Goal: Task Accomplishment & Management: Complete application form

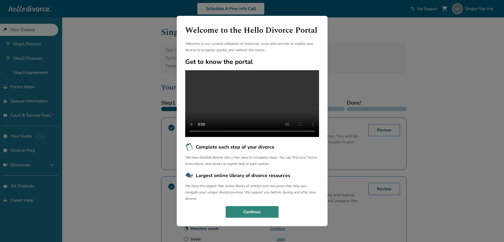
click at [251, 218] on button "Continue" at bounding box center [252, 212] width 53 height 12
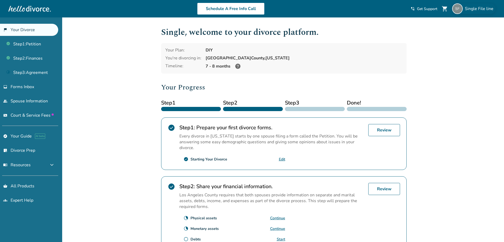
click at [473, 13] on div "Single File line" at bounding box center [473, 8] width 43 height 11
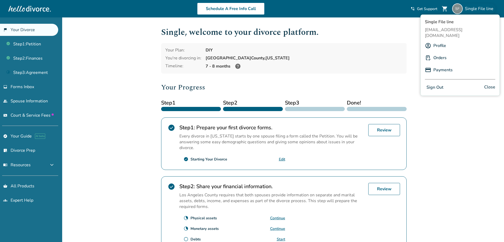
click at [473, 11] on span "Single File line" at bounding box center [480, 9] width 31 height 6
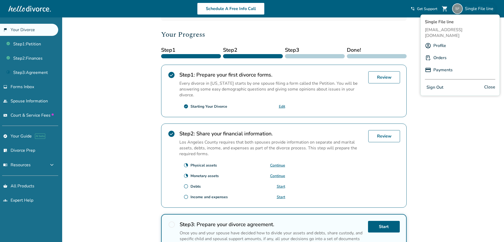
click at [161, 54] on span "Step 1" at bounding box center [191, 50] width 60 height 8
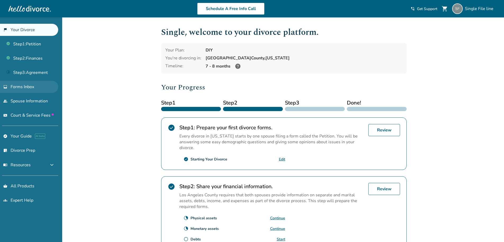
click at [33, 82] on link "inbox Forms Inbox" at bounding box center [29, 87] width 58 height 12
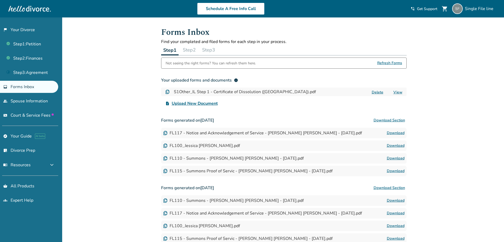
click at [192, 50] on button "Step 2" at bounding box center [189, 50] width 17 height 11
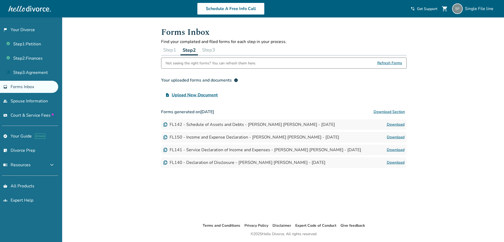
click at [212, 50] on button "Step 3" at bounding box center [208, 50] width 17 height 11
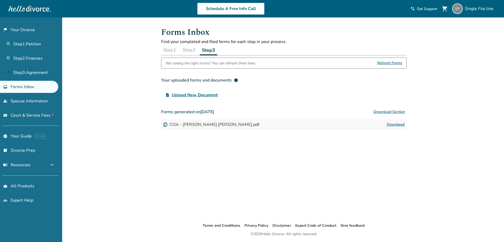
click at [173, 49] on button "Step 1" at bounding box center [169, 50] width 17 height 11
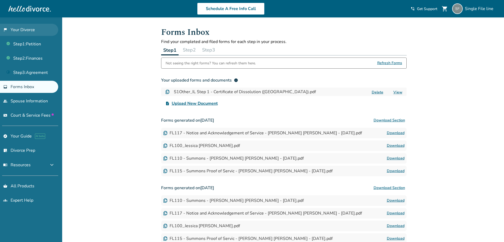
click at [30, 27] on link "flag_2 Your Divorce" at bounding box center [29, 30] width 58 height 12
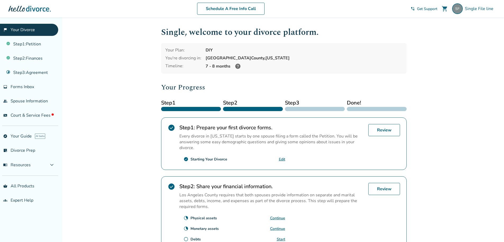
drag, startPoint x: 137, startPoint y: 62, endPoint x: 136, endPoint y: 68, distance: 6.9
click at [137, 62] on div "Added to cart Single , welcome to your divorce platform. Your Plan: DIY You're …" at bounding box center [252, 196] width 504 height 359
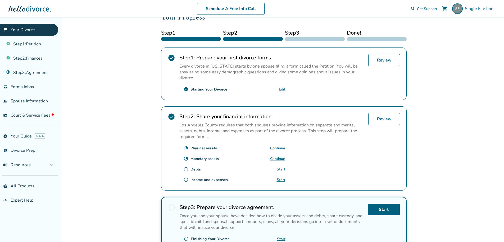
scroll to position [79, 0]
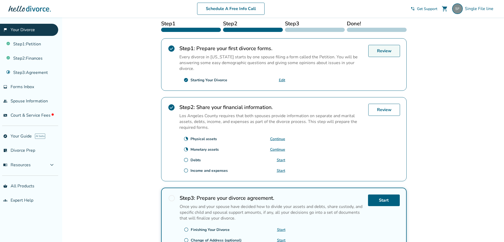
click at [382, 54] on link "Review" at bounding box center [384, 51] width 32 height 12
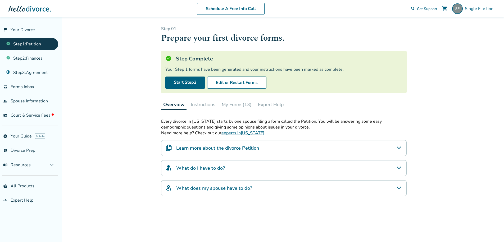
click at [208, 106] on button "Instructions" at bounding box center [203, 104] width 29 height 11
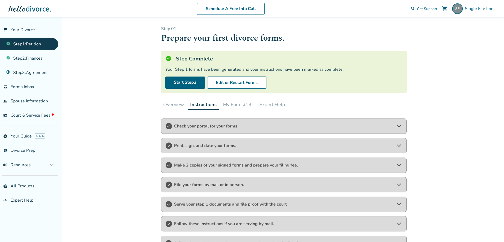
click at [239, 108] on button "My Forms (13)" at bounding box center [238, 104] width 34 height 11
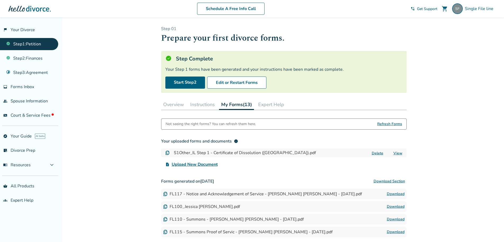
click at [272, 105] on button "Expert Help" at bounding box center [271, 104] width 30 height 11
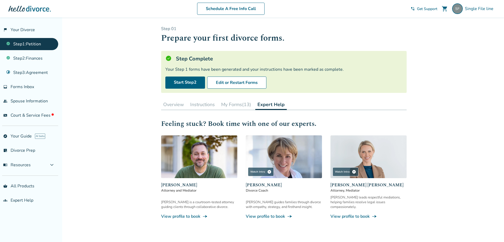
click at [182, 103] on button "Overview" at bounding box center [173, 104] width 25 height 11
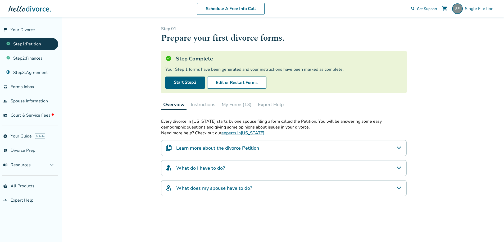
click at [202, 105] on button "Instructions" at bounding box center [203, 104] width 29 height 11
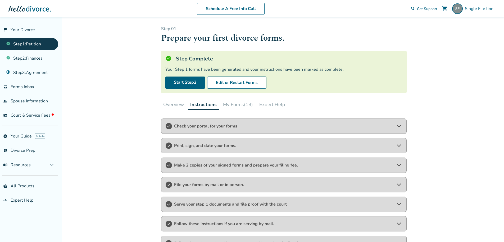
click at [227, 105] on button "My Forms (13)" at bounding box center [238, 104] width 34 height 11
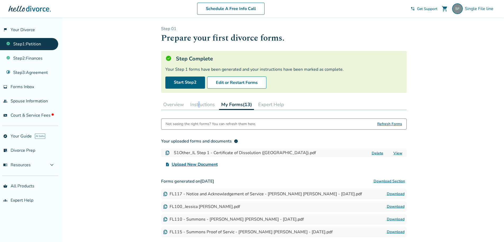
click at [199, 112] on div "Step 0 1 Prepare your first divorce forms. Step Complete Your Step 1 forms have…" at bounding box center [283, 206] width 245 height 360
click at [194, 107] on button "Instructions" at bounding box center [202, 104] width 29 height 11
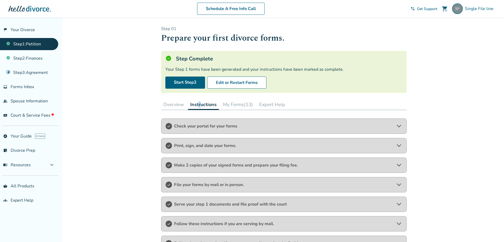
click at [171, 108] on button "Overview" at bounding box center [173, 104] width 25 height 11
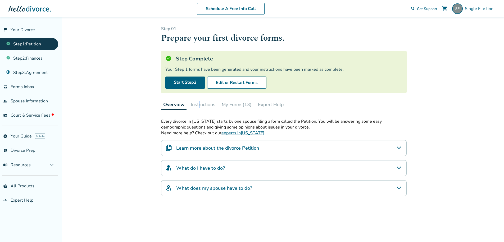
click at [207, 101] on button "Instructions" at bounding box center [203, 104] width 29 height 11
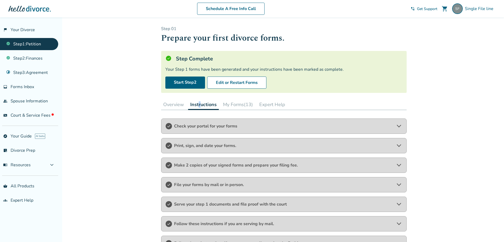
click at [242, 102] on button "My Forms (13)" at bounding box center [238, 104] width 34 height 11
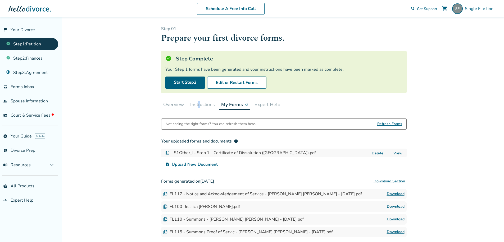
click at [263, 102] on button "Expert Help" at bounding box center [267, 104] width 30 height 11
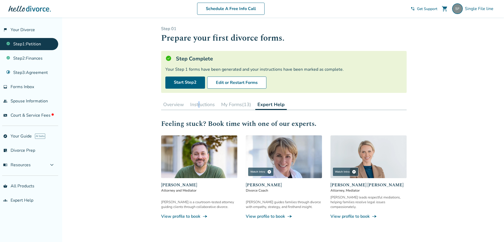
click at [167, 110] on button "Overview" at bounding box center [173, 104] width 25 height 11
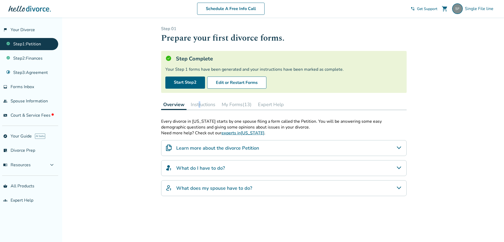
click at [211, 104] on button "Instructions" at bounding box center [203, 104] width 29 height 11
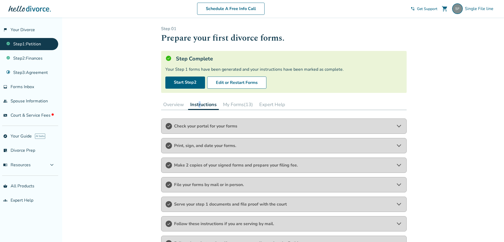
click at [234, 103] on button "My Forms (13)" at bounding box center [238, 104] width 34 height 11
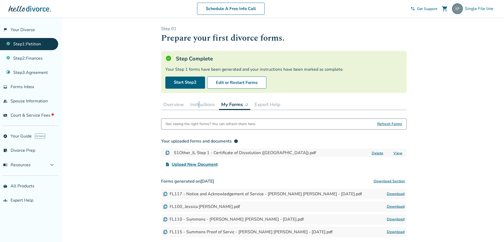
click at [276, 105] on button "Expert Help" at bounding box center [267, 104] width 30 height 11
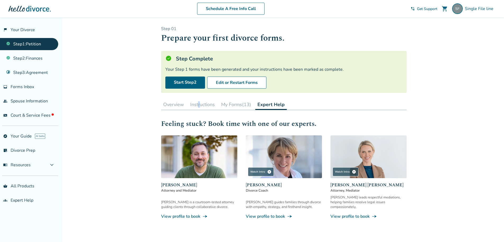
click at [189, 102] on button "Instructions" at bounding box center [202, 104] width 29 height 11
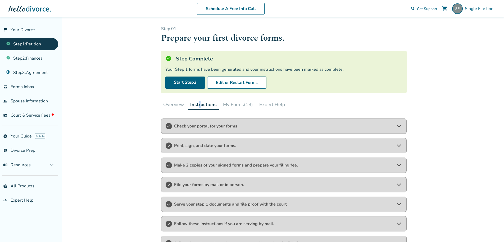
click at [176, 104] on button "Overview" at bounding box center [173, 104] width 25 height 11
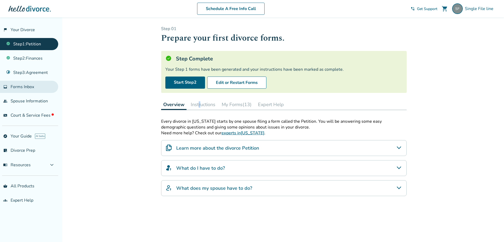
click at [30, 86] on span "Forms Inbox" at bounding box center [23, 87] width 24 height 6
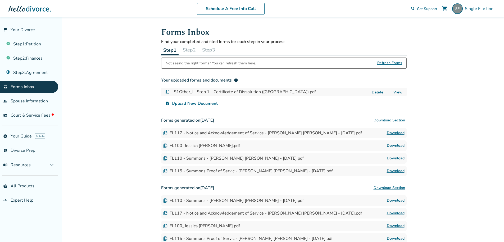
drag, startPoint x: 190, startPoint y: 50, endPoint x: 194, endPoint y: 51, distance: 4.2
click at [189, 50] on button "Step 2" at bounding box center [189, 50] width 17 height 11
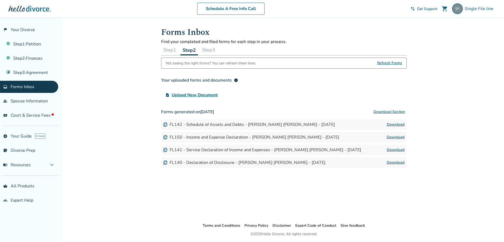
click at [208, 49] on button "Step 3" at bounding box center [208, 50] width 17 height 11
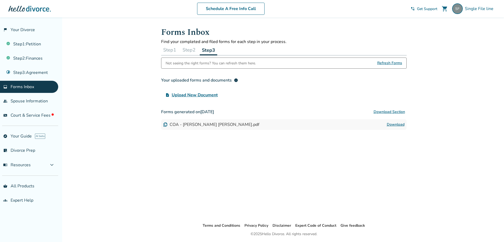
click at [172, 53] on button "Step 1" at bounding box center [169, 50] width 17 height 11
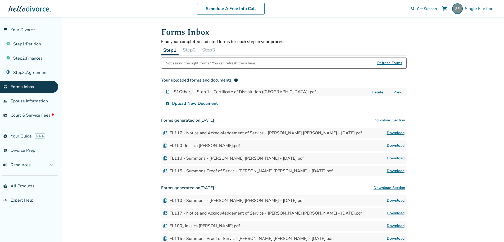
click at [184, 49] on button "Step 2" at bounding box center [189, 50] width 17 height 11
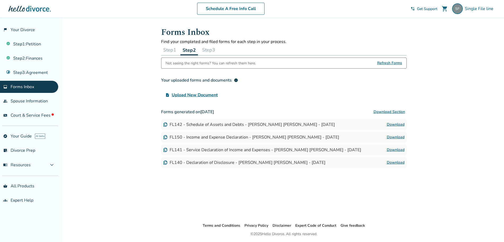
click at [204, 47] on button "Step 3" at bounding box center [208, 50] width 17 height 11
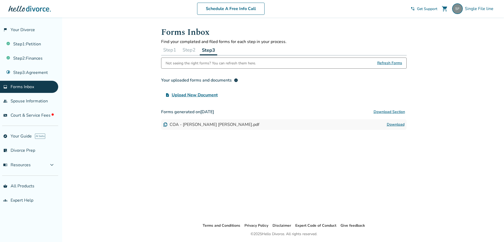
click at [167, 48] on button "Step 1" at bounding box center [169, 50] width 17 height 11
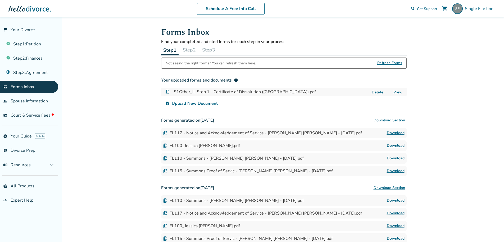
click at [189, 45] on button "Step 2" at bounding box center [189, 50] width 17 height 11
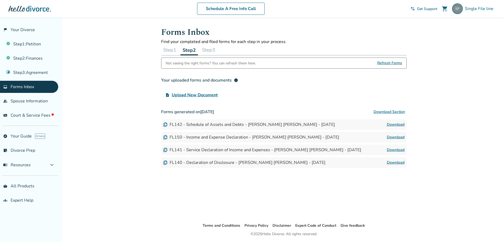
click at [206, 50] on button "Step 3" at bounding box center [208, 50] width 17 height 11
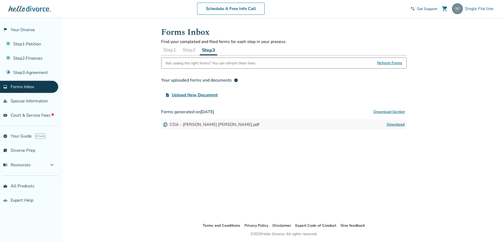
click at [174, 48] on button "Step 1" at bounding box center [169, 50] width 17 height 11
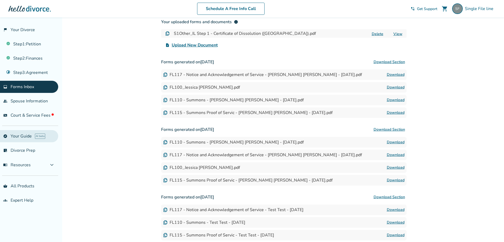
scroll to position [53, 0]
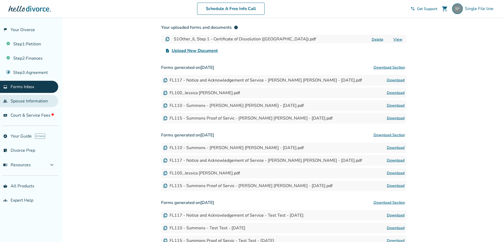
click at [27, 99] on link "people Spouse Information" at bounding box center [29, 101] width 58 height 12
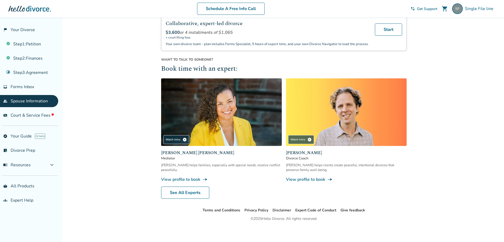
scroll to position [159, 0]
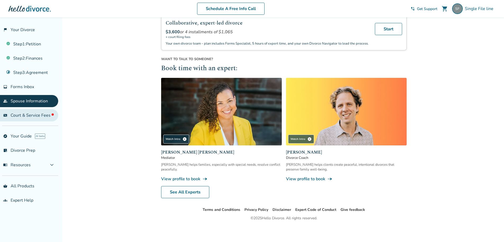
click at [26, 113] on span "Court & Service Fees" at bounding box center [32, 116] width 43 height 6
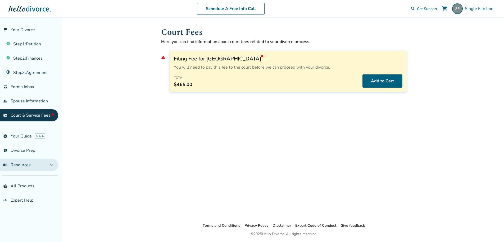
click at [36, 166] on button "menu_book Resources expand_more" at bounding box center [29, 165] width 58 height 13
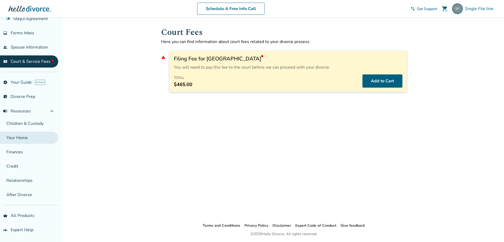
scroll to position [54, 0]
click at [30, 110] on span "menu_book Resources" at bounding box center [16, 111] width 27 height 6
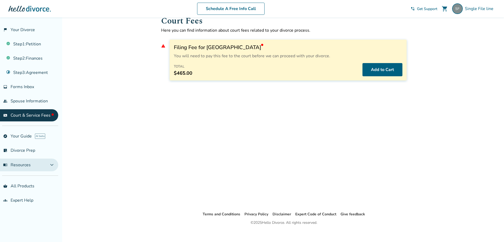
scroll to position [17, 0]
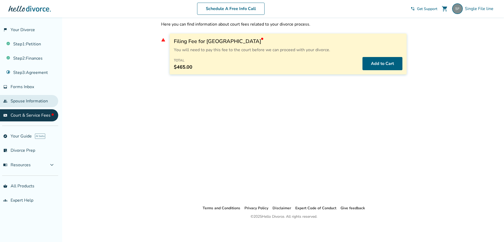
click at [25, 104] on link "people Spouse Information" at bounding box center [29, 101] width 58 height 12
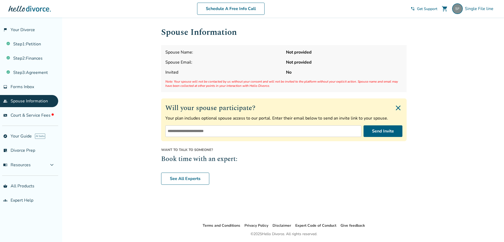
drag, startPoint x: 189, startPoint y: 131, endPoint x: 224, endPoint y: 126, distance: 34.9
click at [189, 131] on input "email" at bounding box center [263, 132] width 196 height 12
click at [186, 132] on input "email" at bounding box center [263, 132] width 196 height 12
drag, startPoint x: 274, startPoint y: 87, endPoint x: 164, endPoint y: 80, distance: 109.4
click at [164, 80] on div "Spouse Name: Not provided Spouse Email: Not provided Invited No Note: Your spou…" at bounding box center [283, 68] width 245 height 47
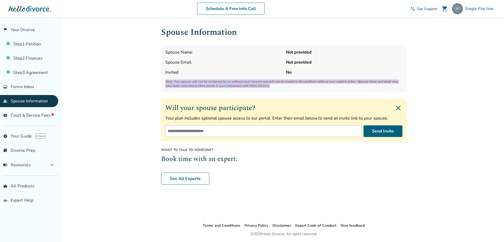
click at [277, 84] on span "Note: Your spouse will not be contacted by us without your consent and will not…" at bounding box center [283, 84] width 237 height 8
click at [270, 86] on span "Note: Your spouse will not be contacted by us without your consent and will not…" at bounding box center [283, 84] width 237 height 8
drag, startPoint x: 269, startPoint y: 86, endPoint x: 154, endPoint y: 82, distance: 114.8
click at [154, 82] on div "Added to cart Spouse Information Spouse Name: Not provided Spouse Email: Not pr…" at bounding box center [252, 138] width 504 height 242
click at [200, 130] on input "email" at bounding box center [263, 132] width 196 height 12
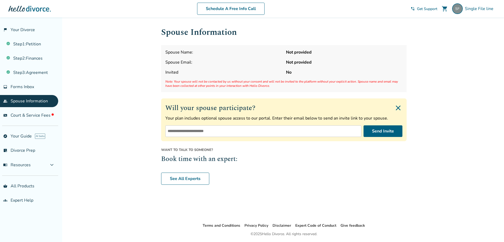
click at [273, 86] on span "Note: Your spouse will not be contacted by us without your consent and will not…" at bounding box center [283, 84] width 237 height 8
click at [218, 127] on input "email" at bounding box center [263, 132] width 196 height 12
click at [18, 30] on link "flag_2 Your Divorce" at bounding box center [29, 30] width 58 height 12
